Goal: Task Accomplishment & Management: Manage account settings

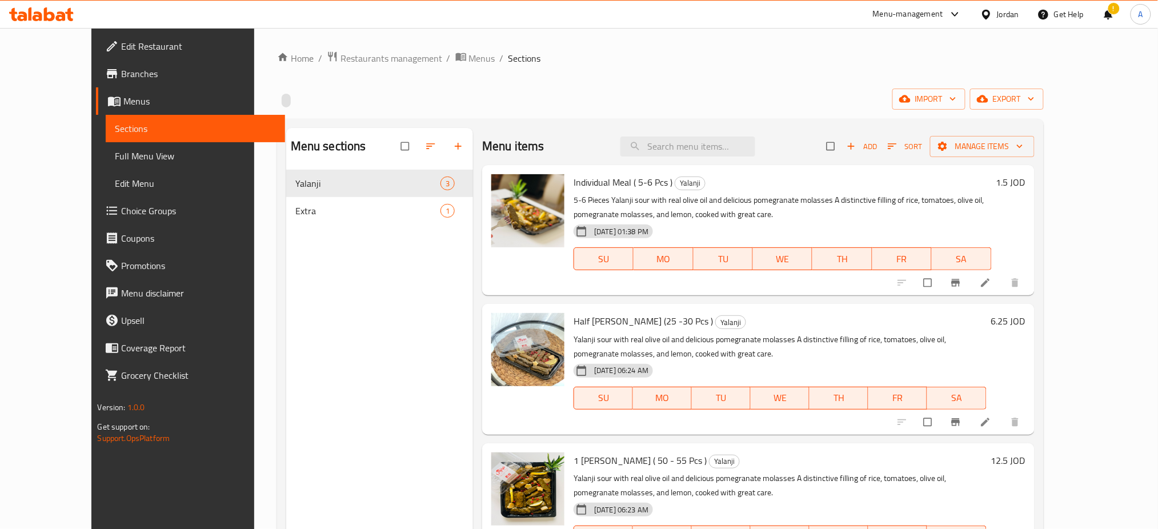
click at [96, 74] on link "Branches" at bounding box center [190, 73] width 189 height 27
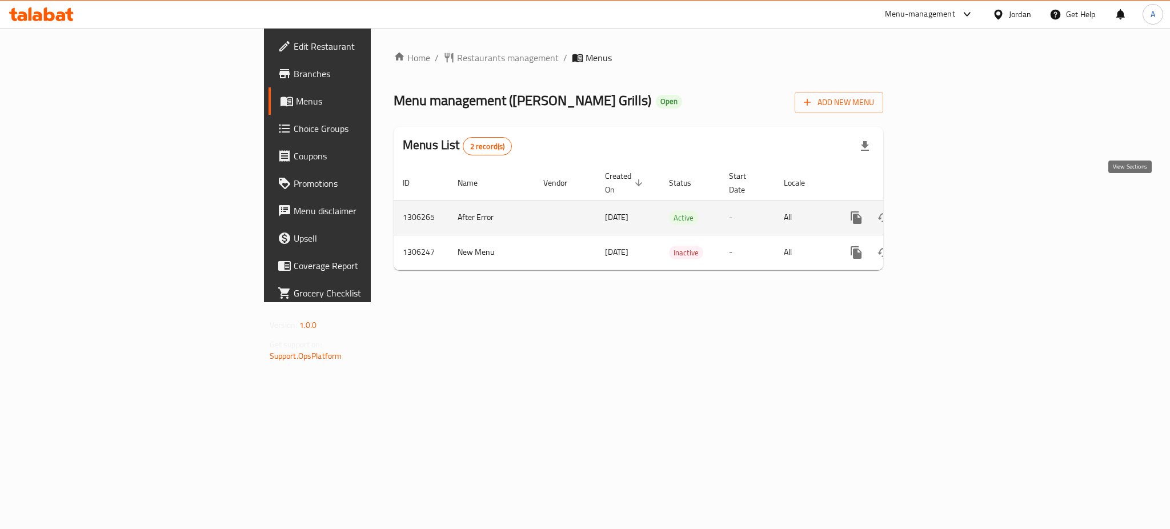
click at [946, 211] on icon "enhanced table" at bounding box center [939, 218] width 14 height 14
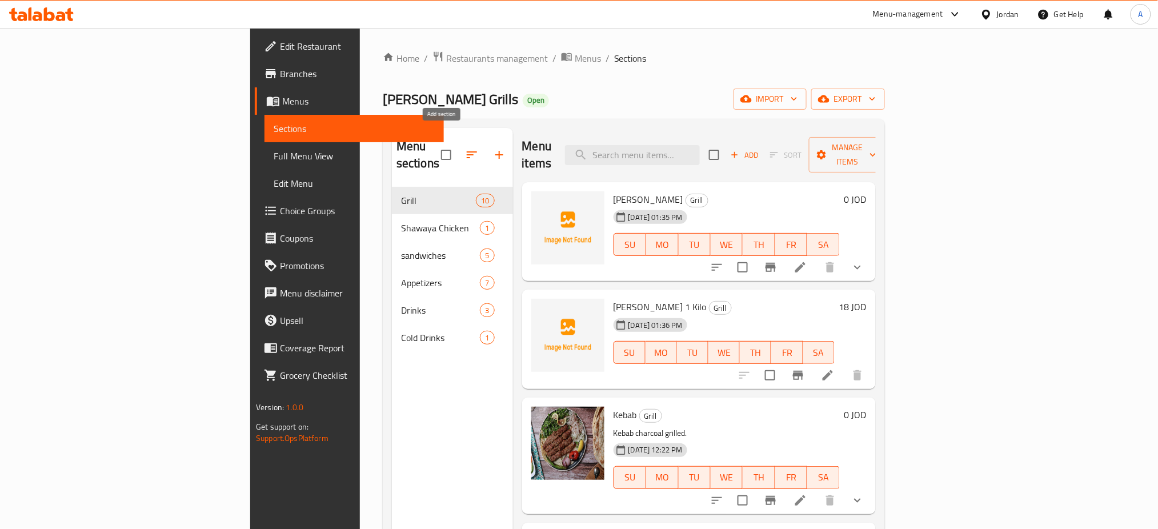
click at [493, 148] on icon "button" at bounding box center [500, 155] width 14 height 14
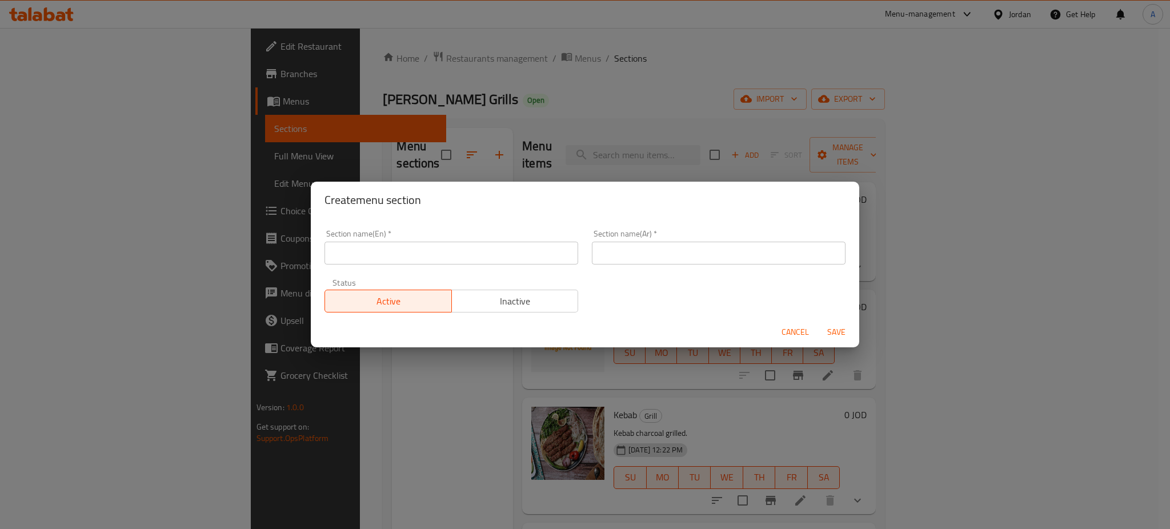
click at [802, 330] on span "Cancel" at bounding box center [795, 332] width 27 height 14
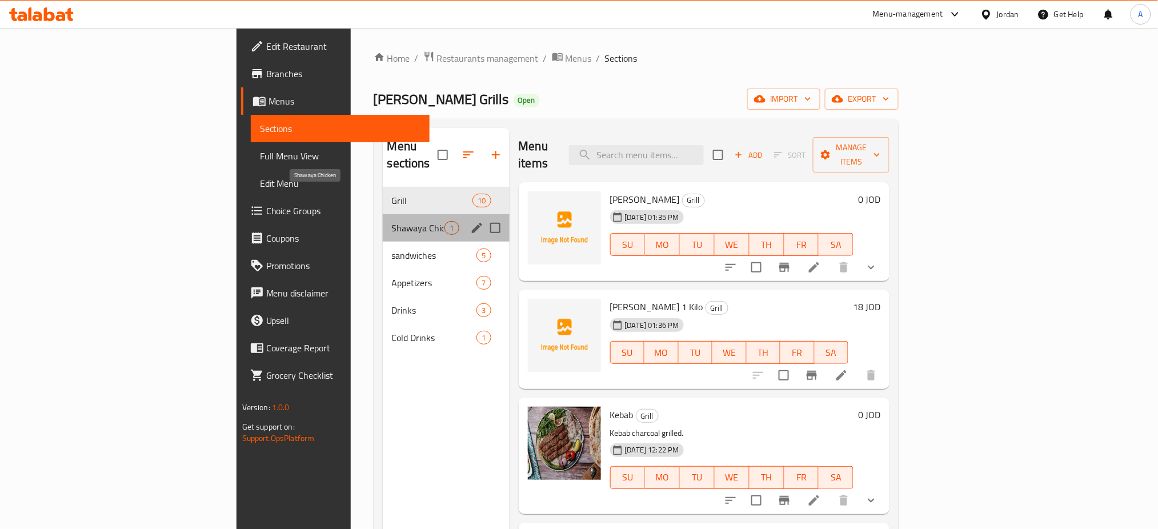
click at [392, 221] on span "Shawaya Chicken" at bounding box center [418, 228] width 53 height 14
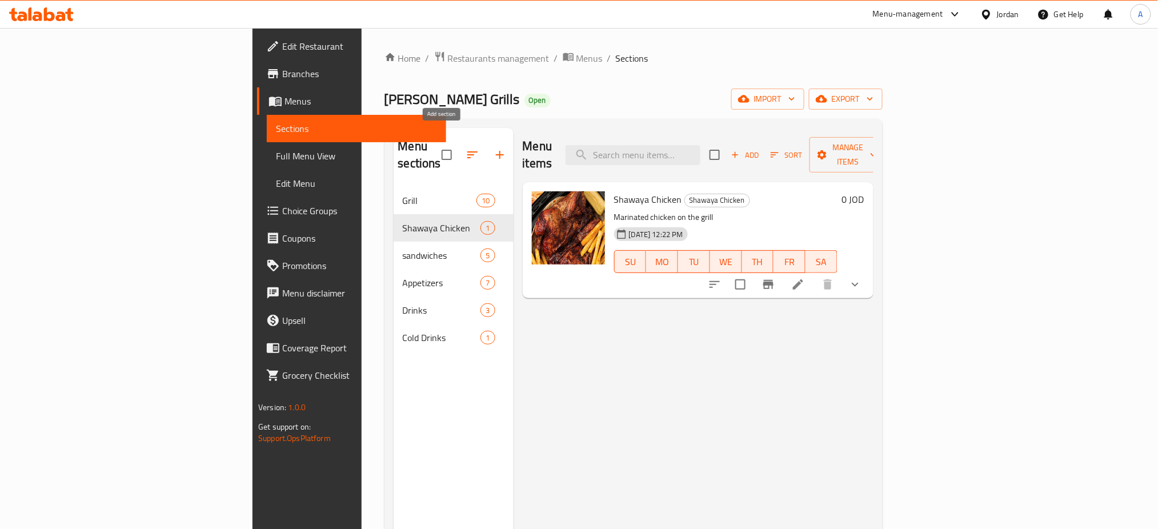
click at [486, 141] on button "button" at bounding box center [499, 154] width 27 height 27
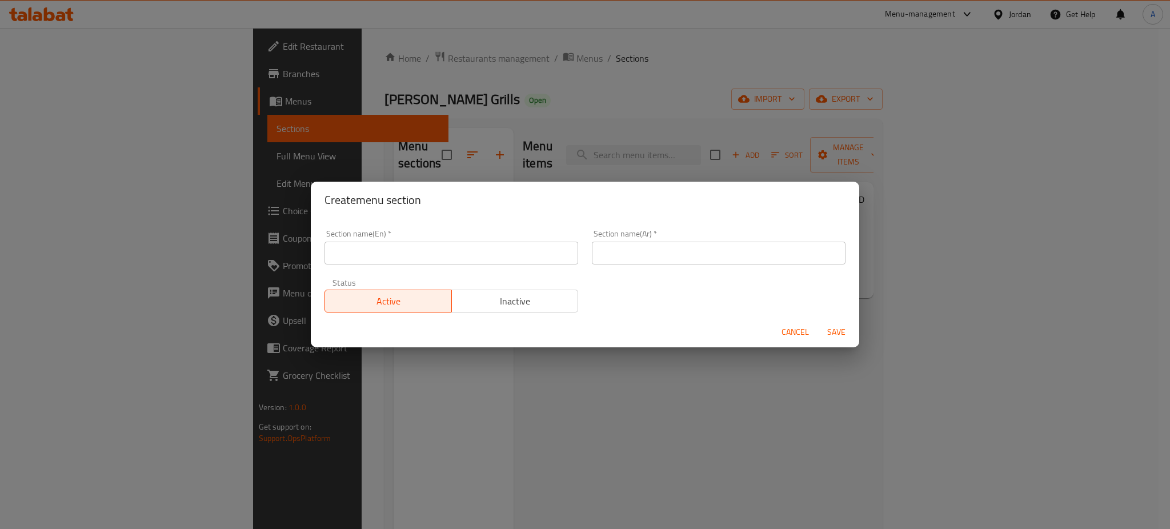
click at [476, 257] on input "text" at bounding box center [452, 253] width 254 height 23
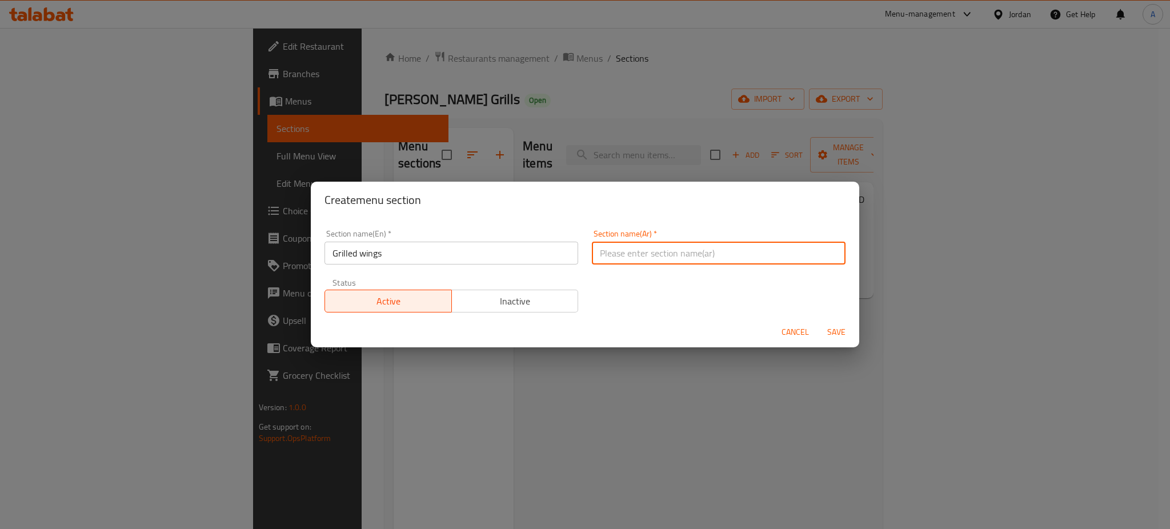
click at [452, 251] on input "Grilled wings" at bounding box center [452, 253] width 254 height 23
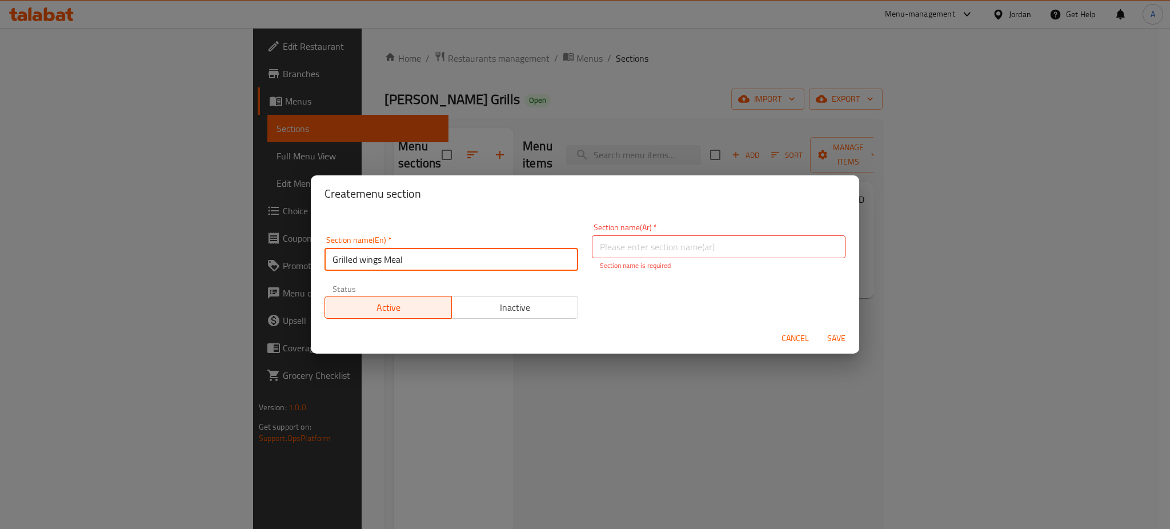
type input "Grilled wings Meal"
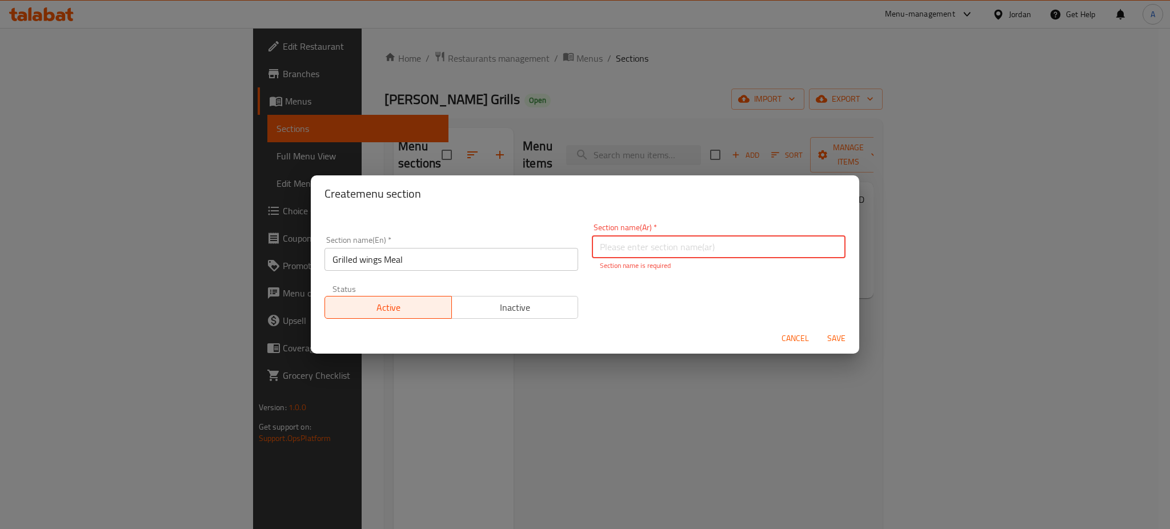
type input "و"
click at [790, 333] on span "Cancel" at bounding box center [795, 338] width 27 height 14
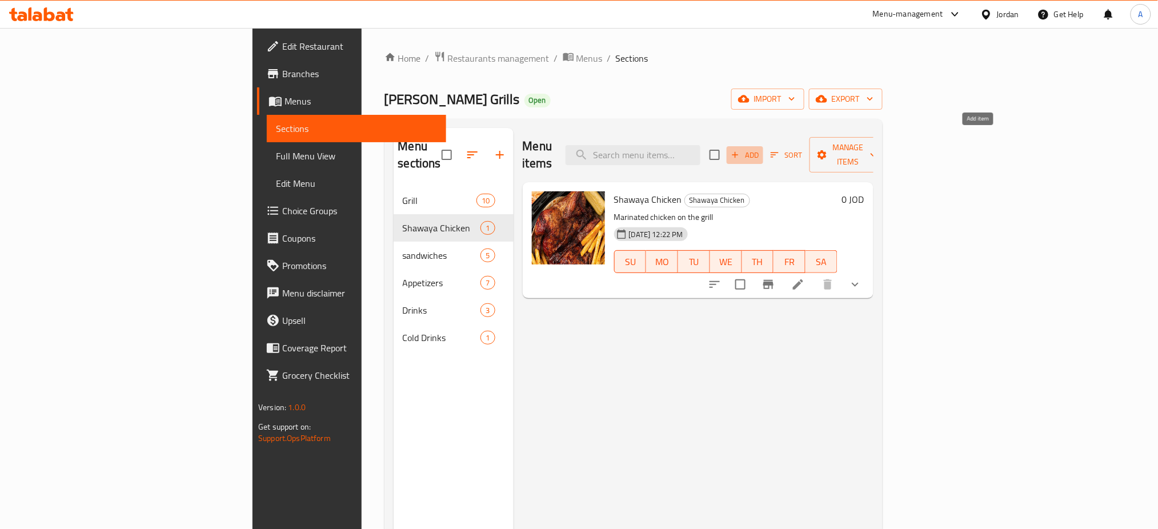
click at [761, 149] on span "Add" at bounding box center [745, 155] width 31 height 13
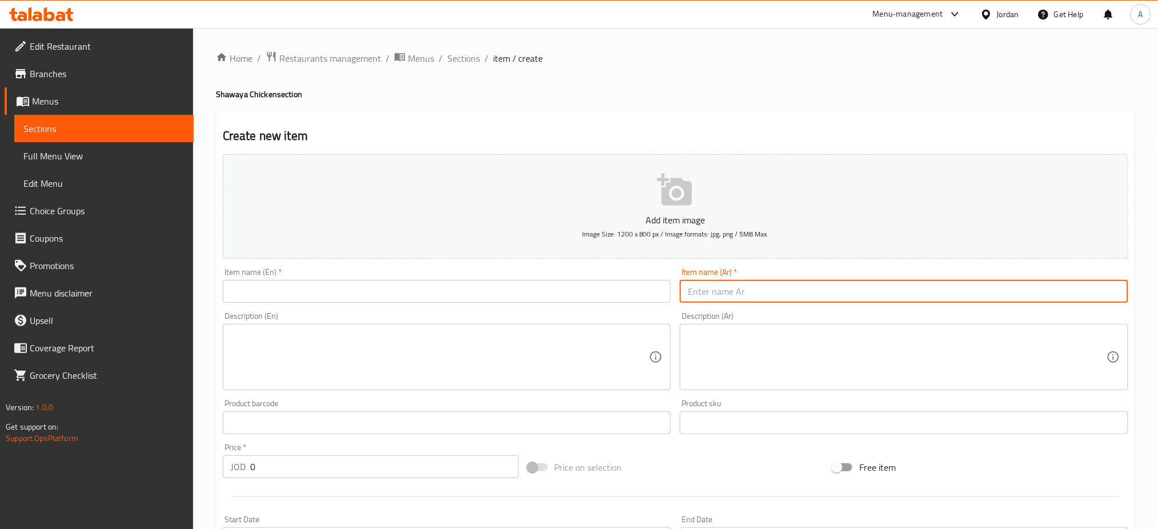
click at [767, 280] on input "text" at bounding box center [904, 291] width 449 height 23
paste input "وجبة اجنحة دجاج مشوية"
type input "وجبة اجنحة دجاج مشوية"
click at [570, 280] on input "text" at bounding box center [447, 291] width 449 height 23
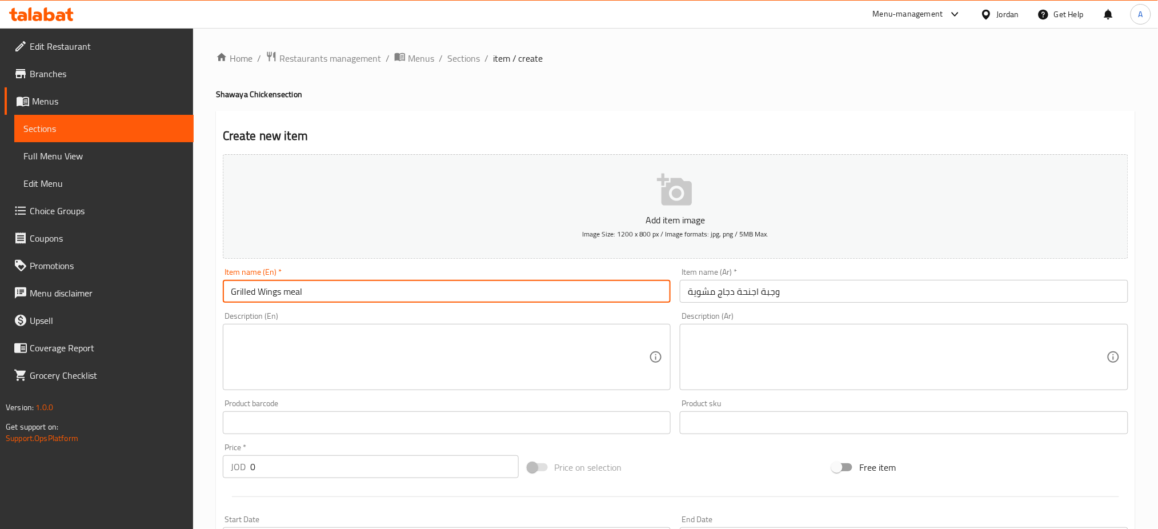
click at [272, 280] on input "Grilled Wings meal" at bounding box center [447, 291] width 449 height 23
type input "Grilled Wings Meal"
click at [281, 330] on textarea at bounding box center [440, 357] width 419 height 54
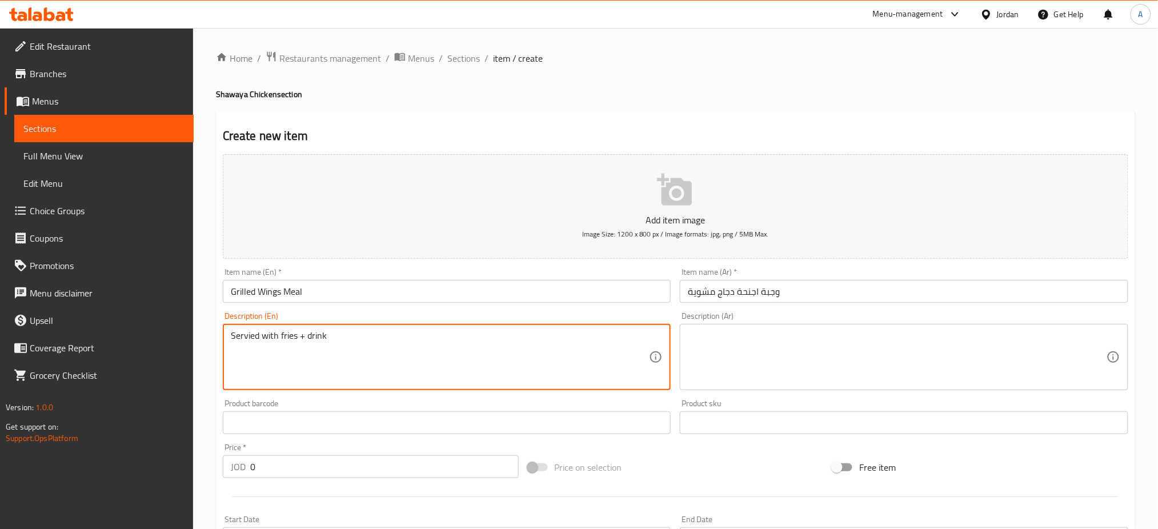
type textarea "Servied with fries + drink"
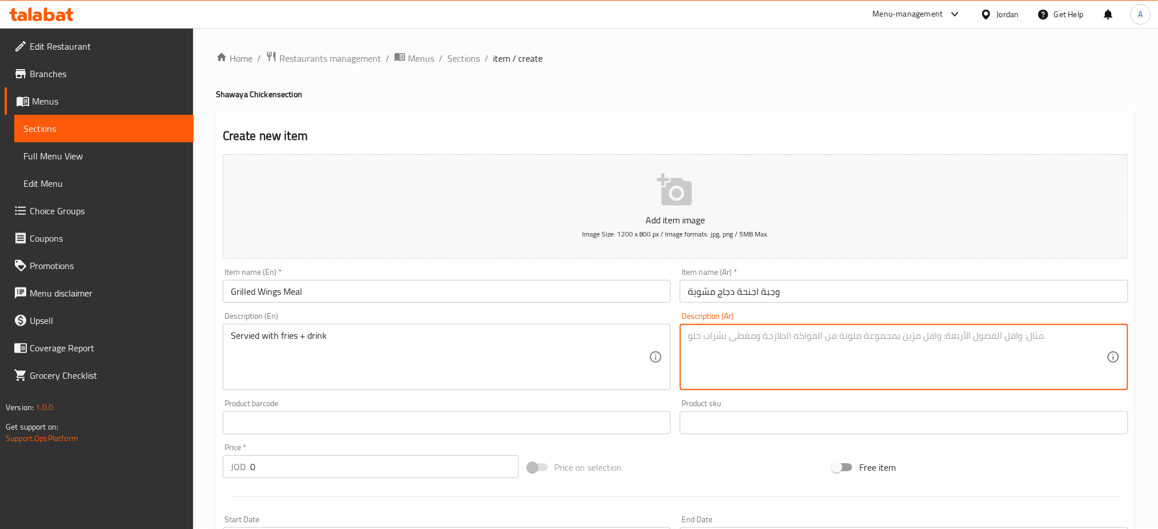
click at [752, 330] on textarea at bounding box center [897, 357] width 419 height 54
paste textarea "مع بطاطا و مشروب غازي"
type textarea "مع بطاطا و مشروب غازي"
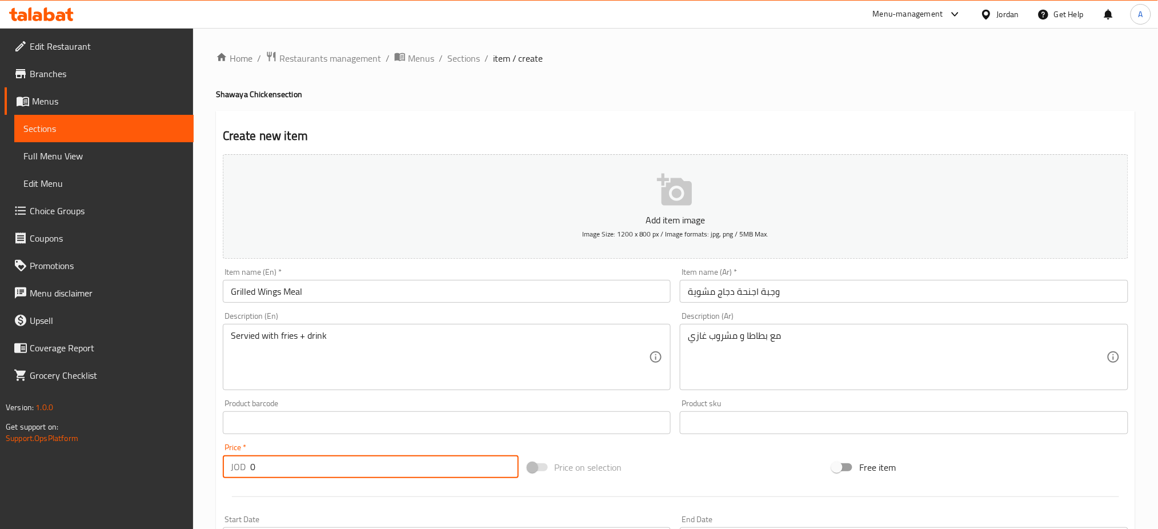
drag, startPoint x: 256, startPoint y: 425, endPoint x: 143, endPoint y: 412, distance: 113.9
click at [151, 415] on div "Edit Restaurant Branches Menus Sections Full Menu View Edit Menu Choice Groups …" at bounding box center [579, 418] width 1158 height 780
type input "2.25"
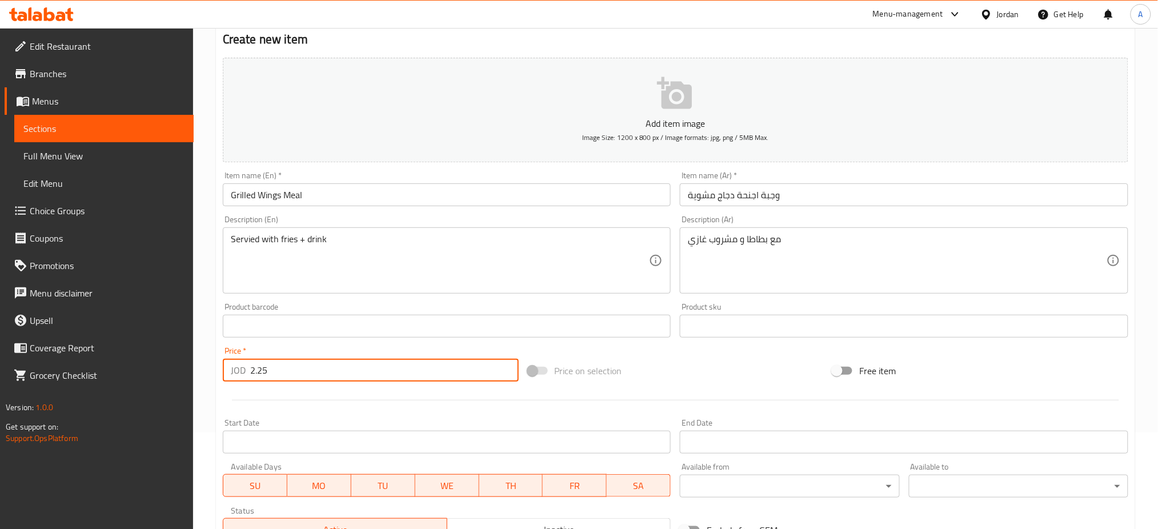
scroll to position [218, 0]
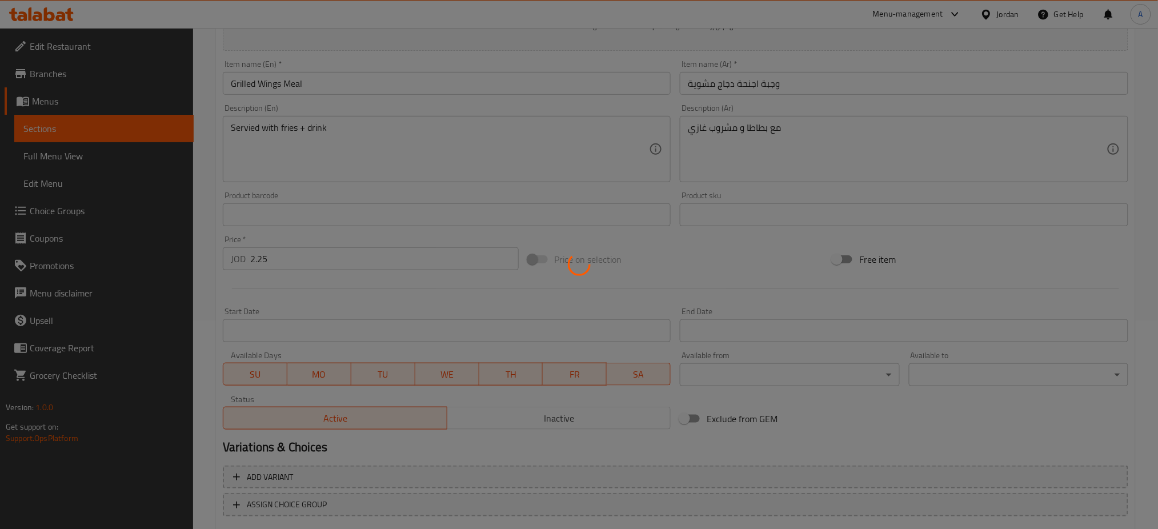
type input "0"
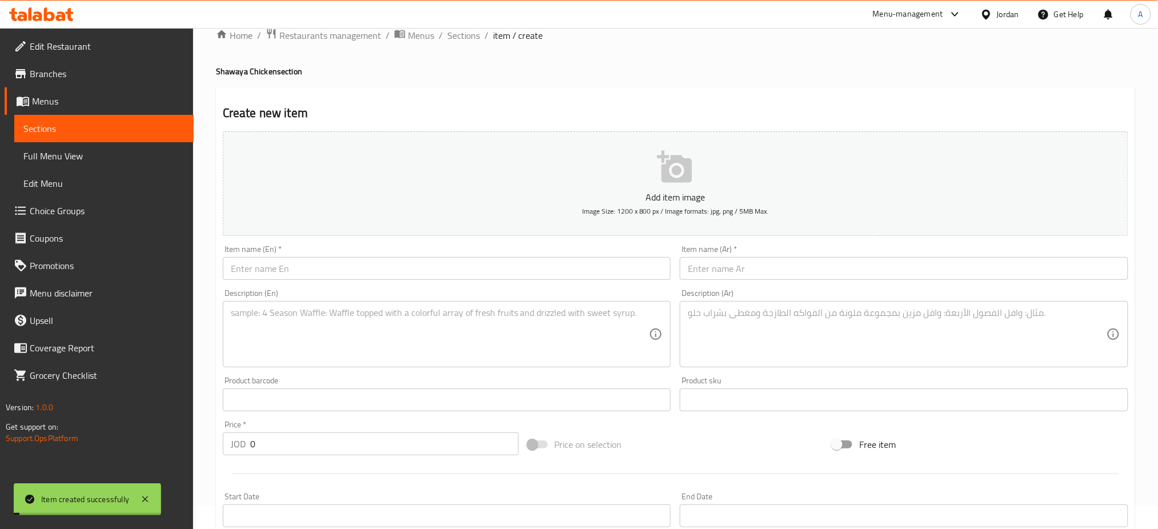
scroll to position [0, 0]
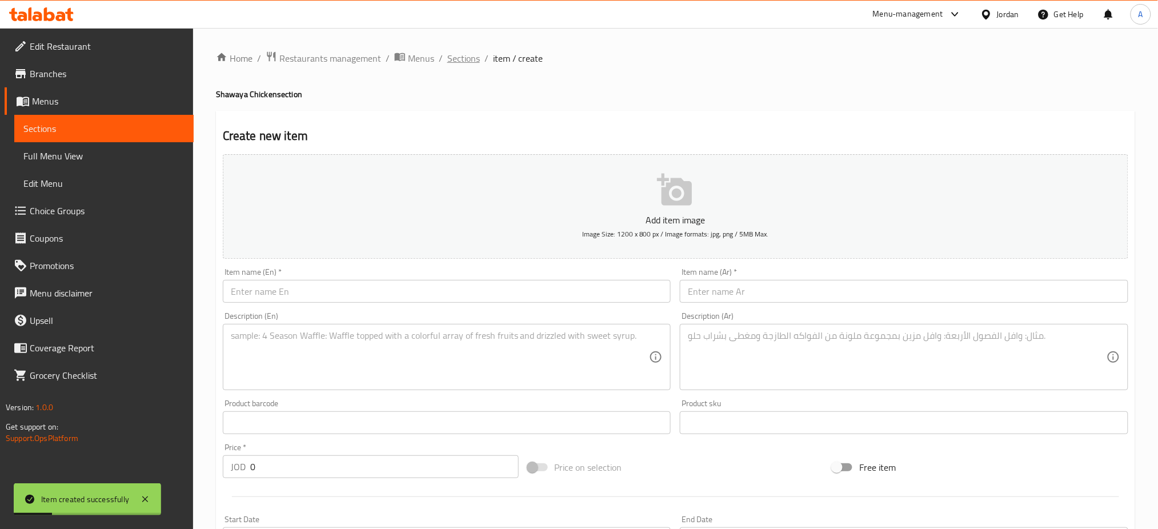
click at [448, 59] on span "Sections" at bounding box center [464, 58] width 33 height 14
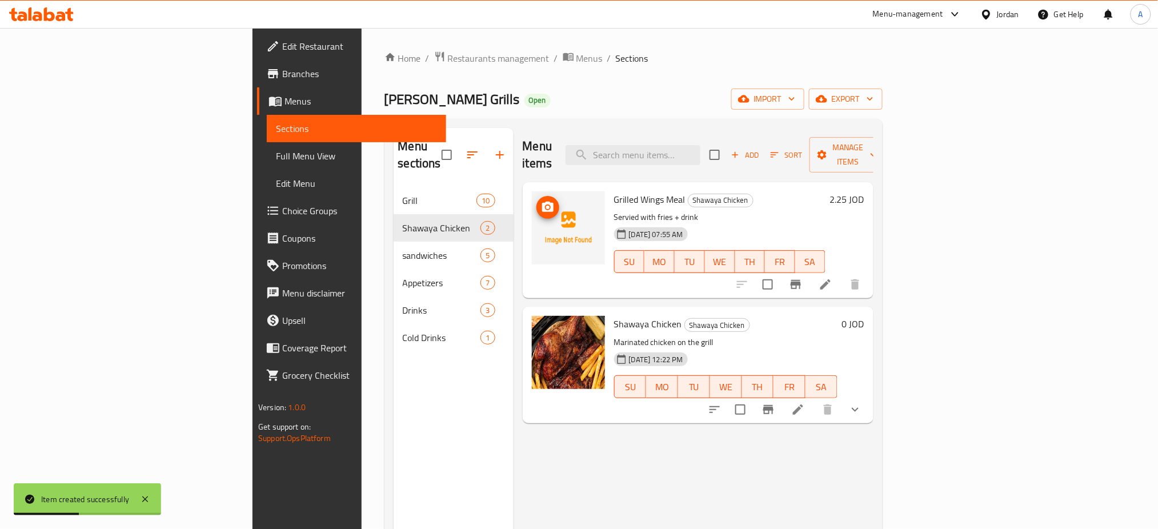
click at [542, 202] on icon "upload picture" at bounding box center [547, 207] width 11 height 10
